Goal: Task Accomplishment & Management: Manage account settings

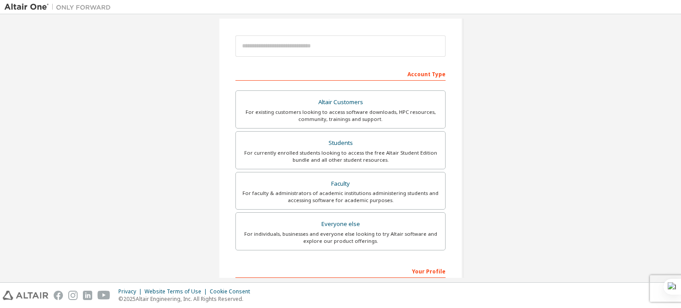
scroll to position [95, 0]
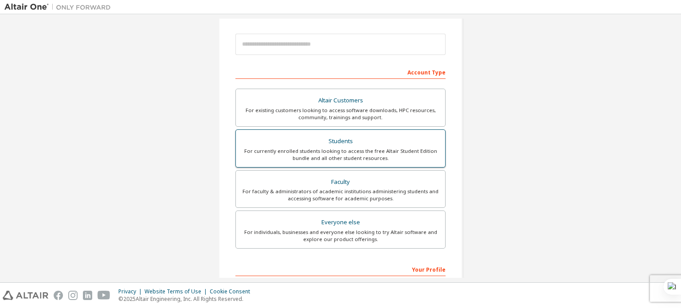
click at [343, 142] on div "Students" at bounding box center [340, 141] width 199 height 12
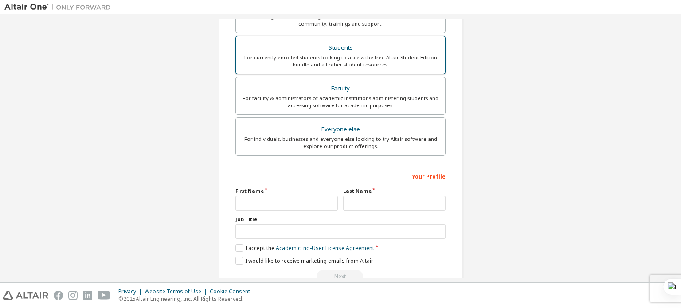
scroll to position [211, 0]
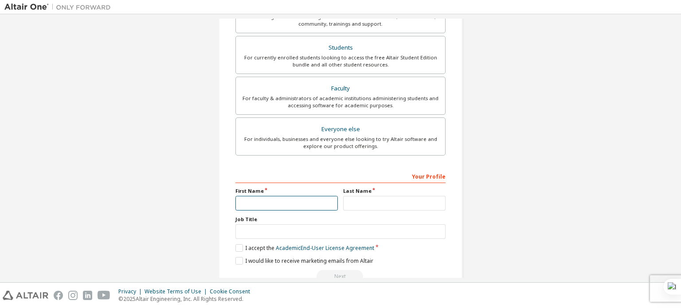
click at [288, 201] on input "text" at bounding box center [287, 203] width 102 height 15
type input "**********"
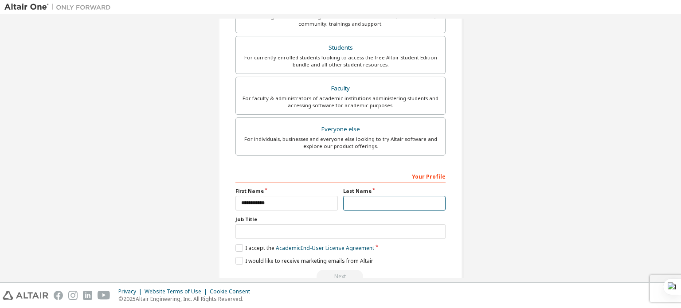
click at [368, 200] on input "text" at bounding box center [394, 203] width 102 height 15
type input "*******"
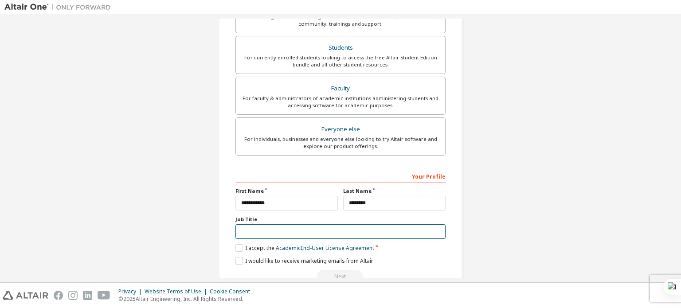
click at [353, 231] on input "text" at bounding box center [341, 231] width 210 height 15
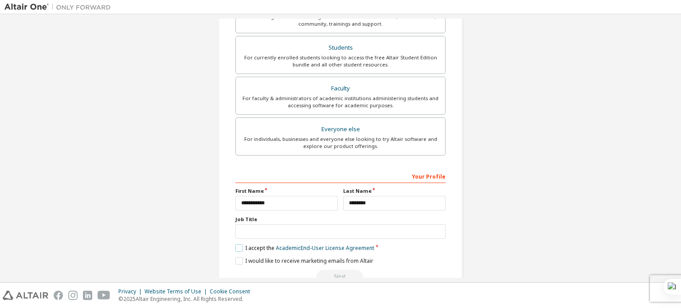
click at [236, 246] on label "I accept the Academic End-User License Agreement" at bounding box center [305, 248] width 139 height 8
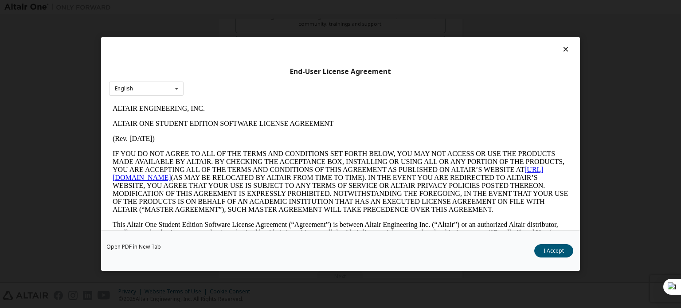
scroll to position [0, 0]
click at [556, 253] on button "I Accept" at bounding box center [553, 250] width 39 height 13
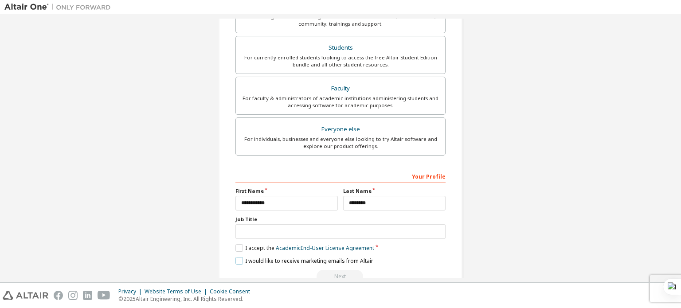
click at [239, 261] on label "I would like to receive marketing emails from Altair" at bounding box center [305, 261] width 138 height 8
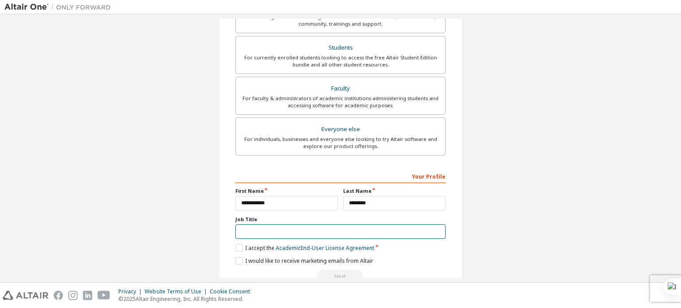
click at [385, 225] on input "text" at bounding box center [341, 231] width 210 height 15
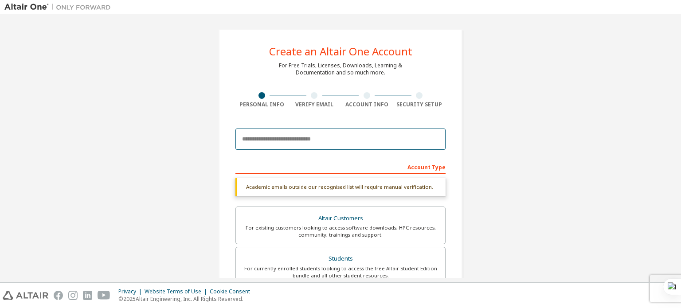
click at [351, 136] on input "email" at bounding box center [341, 139] width 210 height 21
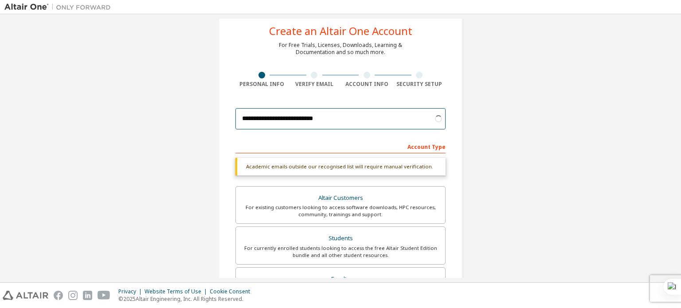
scroll to position [21, 0]
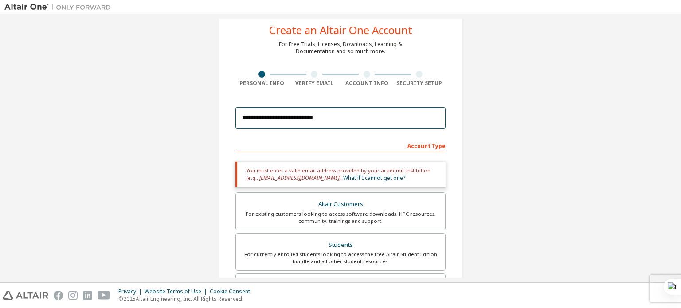
click at [356, 118] on input "**********" at bounding box center [341, 117] width 210 height 21
drag, startPoint x: 356, startPoint y: 118, endPoint x: 287, endPoint y: 119, distance: 68.8
click at [287, 119] on input "**********" at bounding box center [341, 117] width 210 height 21
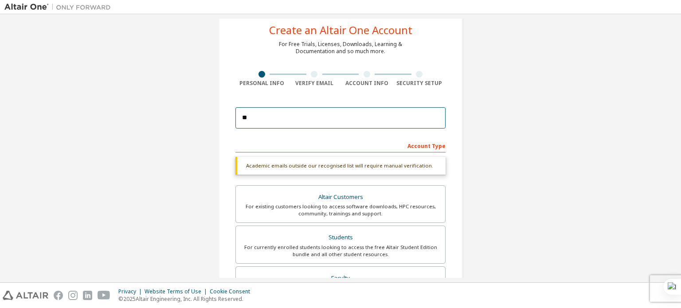
type input "*"
type input "**********"
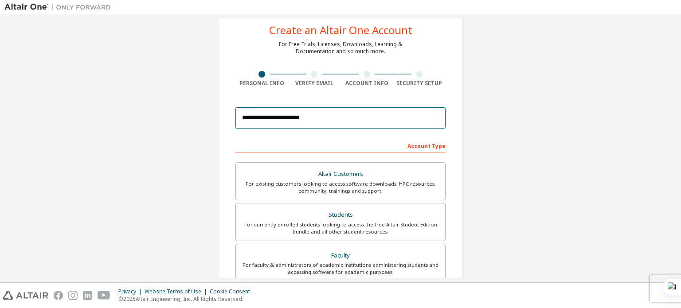
scroll to position [208, 0]
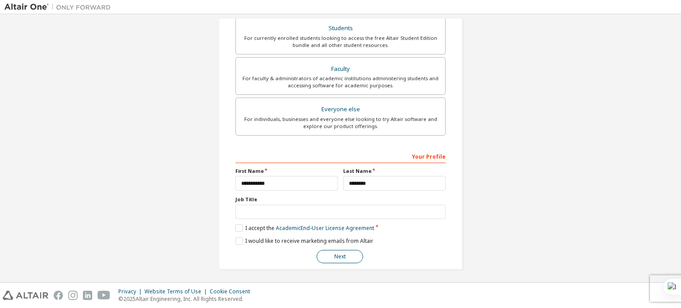
click at [337, 259] on button "Next" at bounding box center [340, 256] width 47 height 13
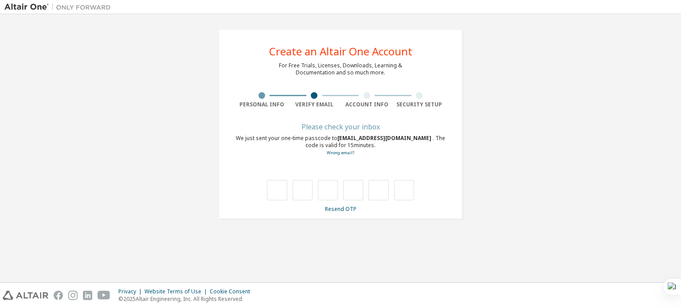
scroll to position [0, 0]
type input "*"
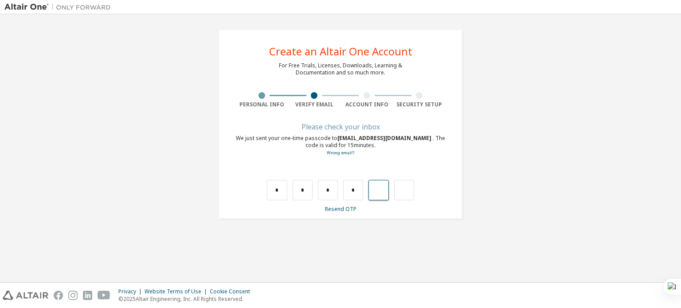
type input "*"
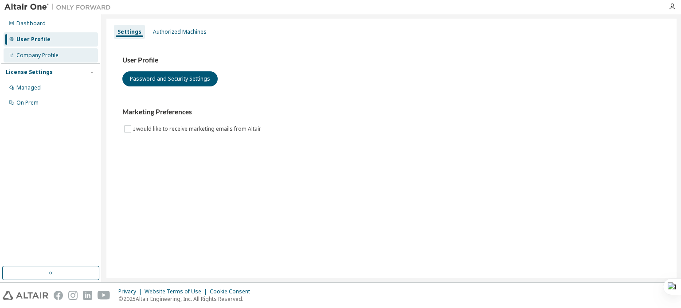
click at [66, 52] on div "Company Profile" at bounding box center [51, 55] width 94 height 14
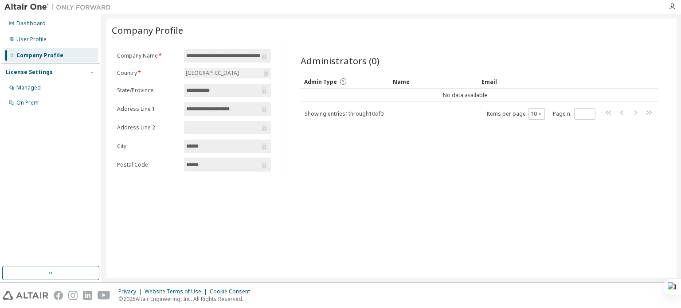
click at [86, 73] on div "License Settings" at bounding box center [51, 72] width 90 height 8
click at [76, 87] on div "Managed" at bounding box center [51, 88] width 94 height 14
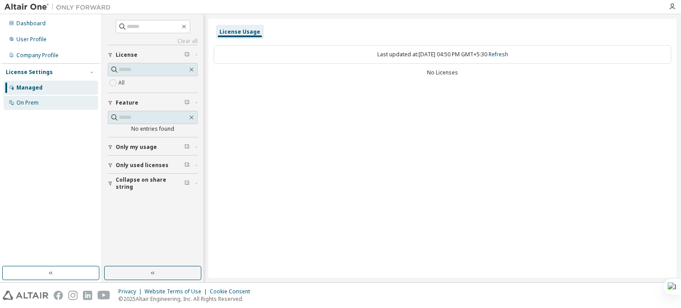
click at [77, 99] on div "On Prem" at bounding box center [51, 103] width 94 height 14
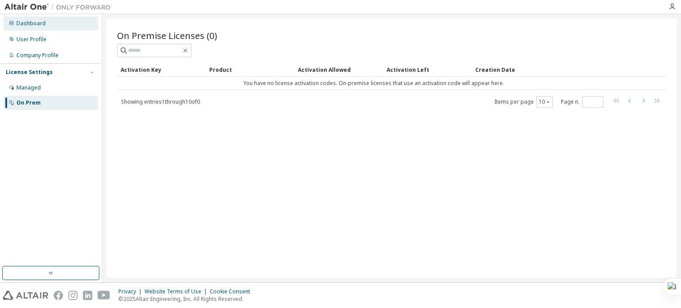
click at [80, 26] on div "Dashboard" at bounding box center [51, 23] width 94 height 14
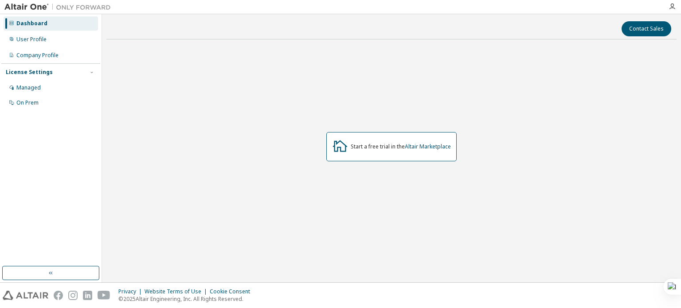
click at [671, 11] on div at bounding box center [673, 6] width 18 height 13
click at [672, 7] on icon "button" at bounding box center [672, 6] width 7 height 7
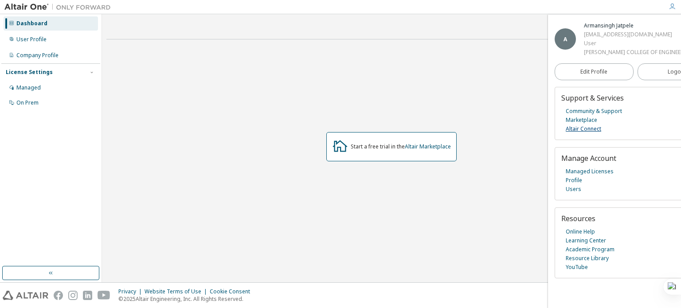
scroll to position [3, 0]
click at [591, 75] on span "Edit Profile" at bounding box center [594, 71] width 27 height 7
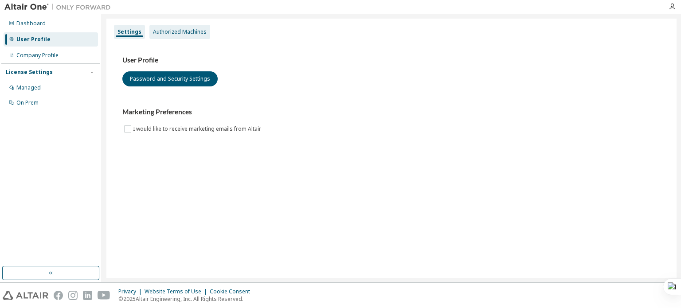
click at [181, 31] on div "Authorized Machines" at bounding box center [180, 31] width 54 height 7
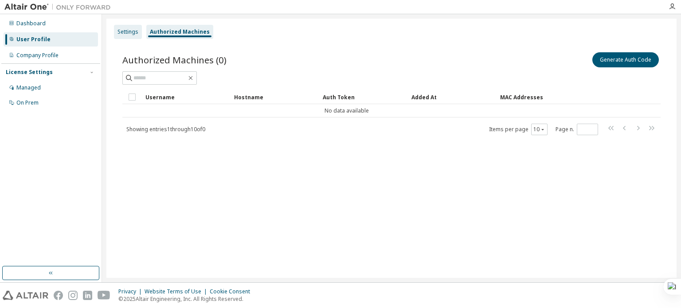
click at [134, 29] on div "Settings" at bounding box center [128, 31] width 21 height 7
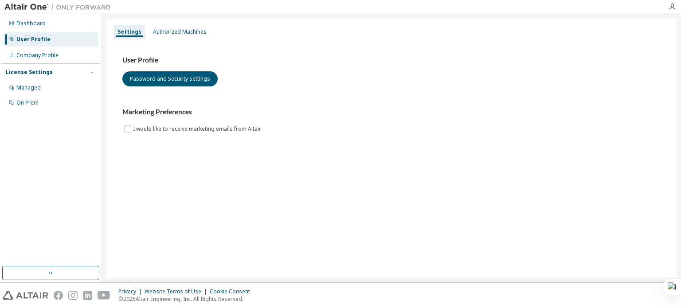
click at [675, 12] on div at bounding box center [673, 6] width 18 height 13
click at [674, 7] on icon "button" at bounding box center [672, 6] width 7 height 7
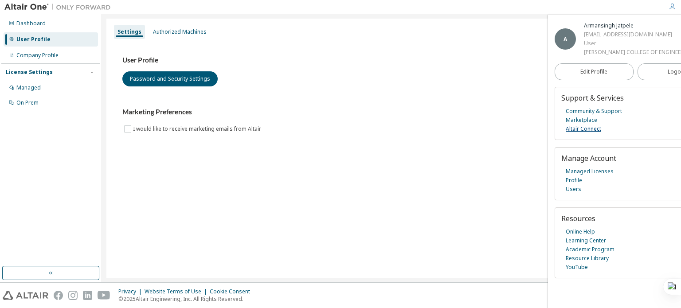
scroll to position [3, 0]
click at [75, 273] on button "button" at bounding box center [50, 273] width 97 height 14
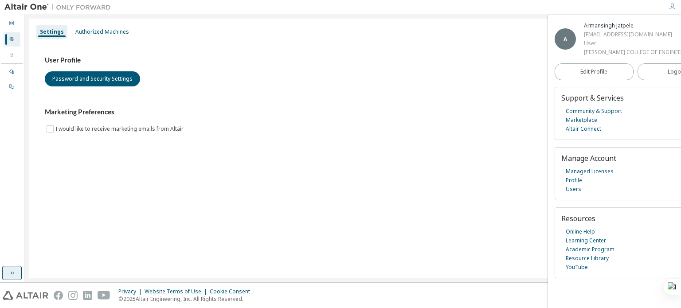
click at [75, 273] on div "Settings Authorized Machines User Profile Password and Security Settings Market…" at bounding box center [353, 148] width 648 height 259
click at [16, 271] on button "button" at bounding box center [12, 273] width 20 height 14
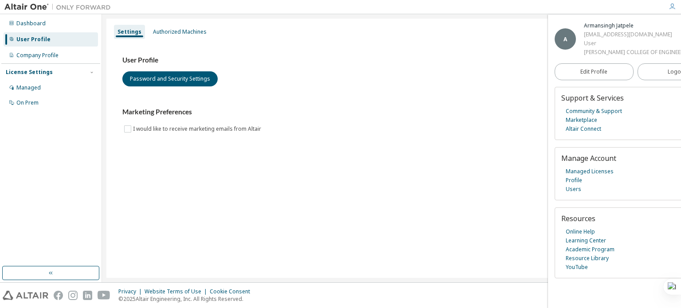
click at [439, 98] on div "User Profile Password and Security Settings Marketing Preferences I would like …" at bounding box center [391, 95] width 538 height 79
click at [599, 80] on link "Edit Profile" at bounding box center [594, 71] width 79 height 17
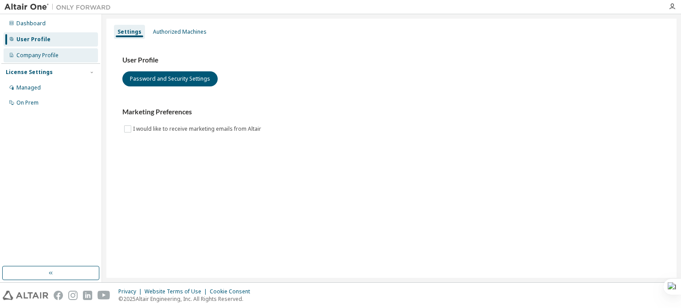
click at [48, 56] on div "Company Profile" at bounding box center [37, 55] width 42 height 7
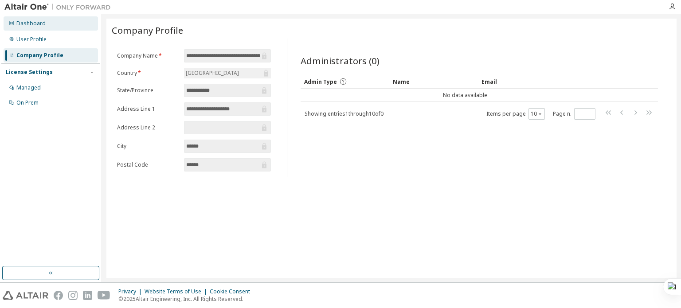
click at [53, 27] on div "Dashboard" at bounding box center [51, 23] width 94 height 14
